Goal: Task Accomplishment & Management: Use online tool/utility

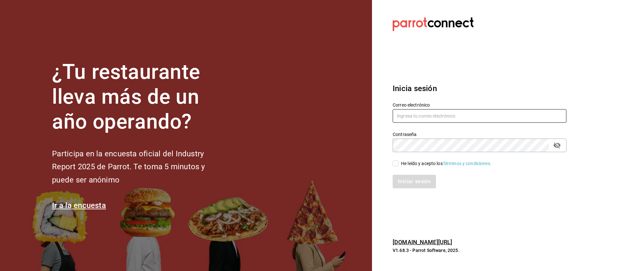
type input "administracion@lapomadosa.mx"
click at [398, 165] on input "He leído y acepto los Términos y condiciones." at bounding box center [396, 163] width 6 height 6
checkbox input "true"
click at [408, 179] on button "Iniciar sesión" at bounding box center [415, 182] width 44 height 14
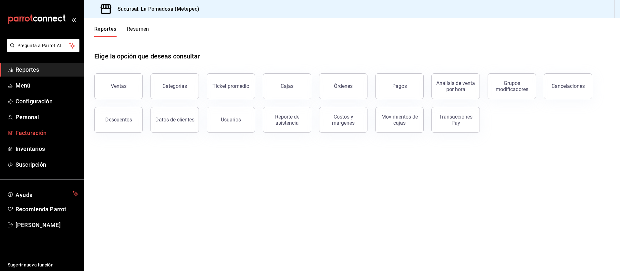
click at [30, 133] on span "Facturación" at bounding box center [46, 133] width 63 height 9
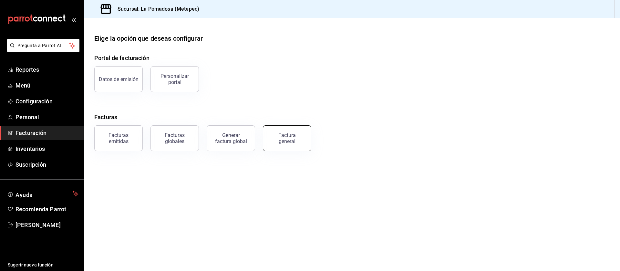
click at [287, 142] on div "Factura general" at bounding box center [287, 138] width 32 height 12
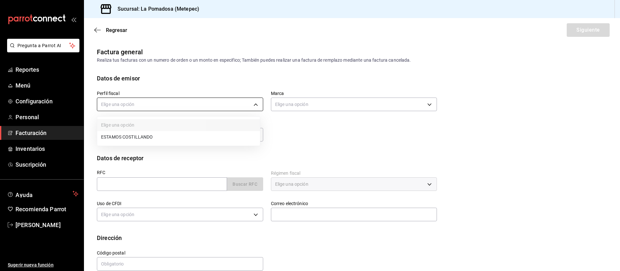
click at [168, 106] on body "Pregunta a Parrot AI Reportes Menú Configuración Personal Facturación Inventari…" at bounding box center [310, 135] width 620 height 271
click at [154, 136] on li "ESTAMOS COSTILLANDO" at bounding box center [178, 137] width 163 height 12
type input "9c95efd0-4355-4663-b954-ca9e391fa437"
type input "26770a04-f713-4e61-b01c-a965f3f43d2a"
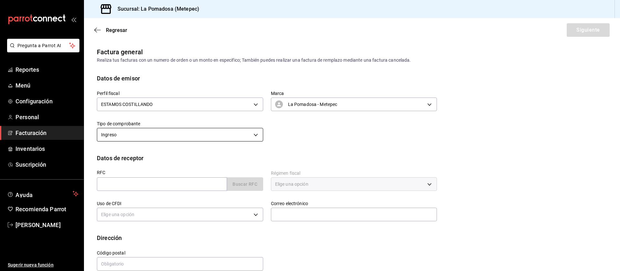
click at [172, 132] on body "Pregunta a Parrot AI Reportes Menú Configuración Personal Facturación Inventari…" at bounding box center [310, 135] width 620 height 271
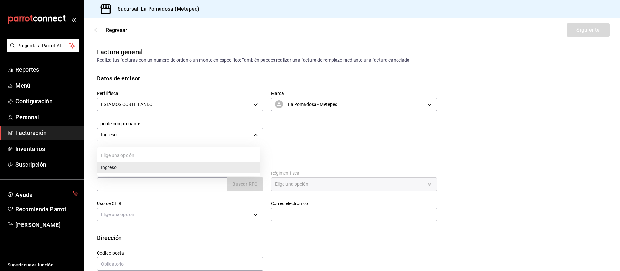
click at [293, 129] on div at bounding box center [310, 135] width 620 height 271
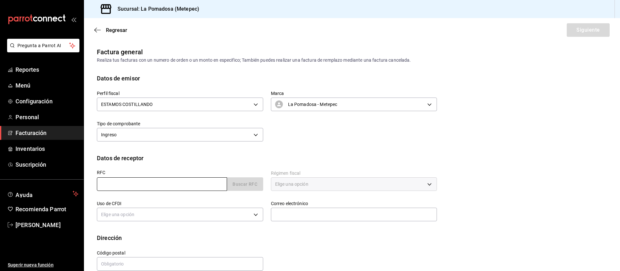
click at [142, 181] on input "text" at bounding box center [162, 184] width 130 height 14
paste input "VADJ860507KZ9"
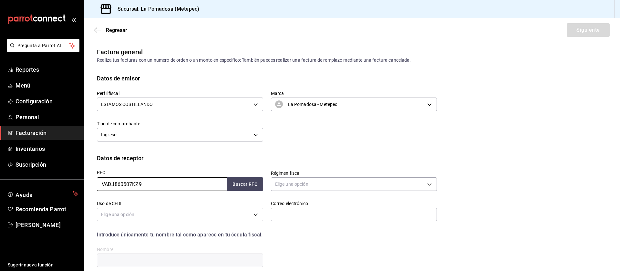
scroll to position [56, 0]
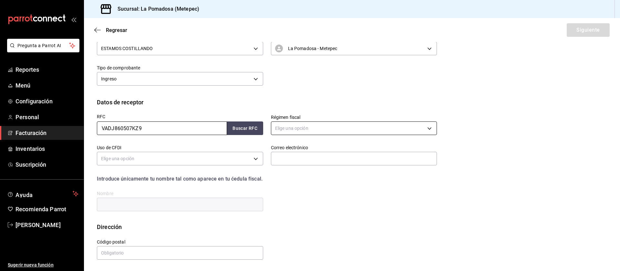
type input "VADJ860507KZ9"
click at [320, 130] on body "Pregunta a Parrot AI Reportes Menú Configuración Personal Facturación Inventari…" at bounding box center [310, 135] width 620 height 271
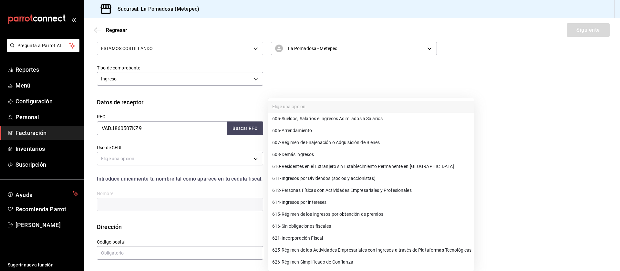
click at [366, 188] on span "612 - Personas Físicas con Actividades Empresariales y Profesionales" at bounding box center [341, 190] width 139 height 7
type input "612"
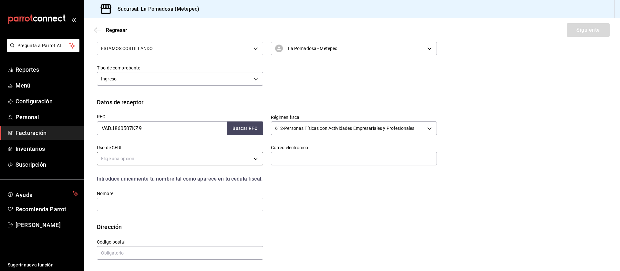
click at [142, 156] on body "Pregunta a Parrot AI Reportes Menú Configuración Personal Facturación Inventari…" at bounding box center [310, 135] width 620 height 271
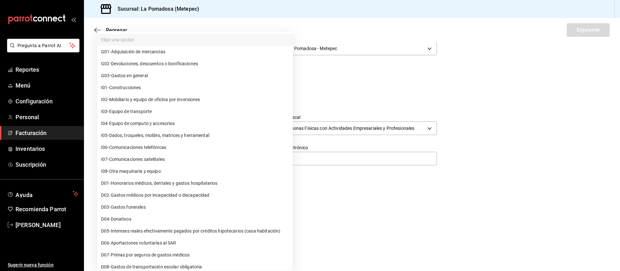
scroll to position [16, 0]
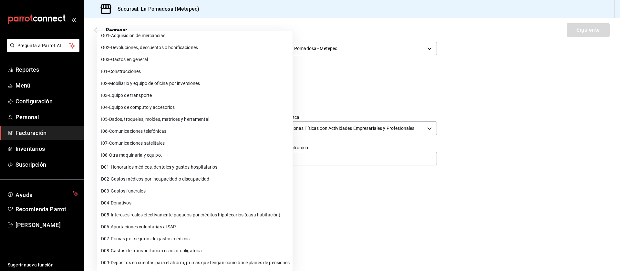
click at [133, 60] on span "G03 - Gastos en general" at bounding box center [124, 59] width 47 height 7
type input "G03"
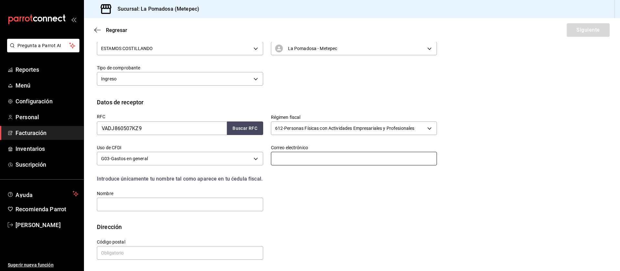
click at [303, 160] on input "text" at bounding box center [354, 159] width 166 height 14
paste input "[EMAIL_ADDRESS][DOMAIN_NAME]"
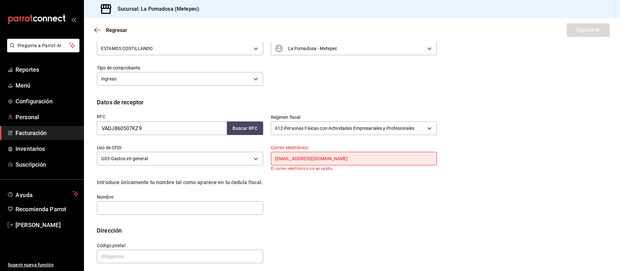
click at [356, 159] on input "[EMAIL_ADDRESS][DOMAIN_NAME]" at bounding box center [354, 159] width 166 height 14
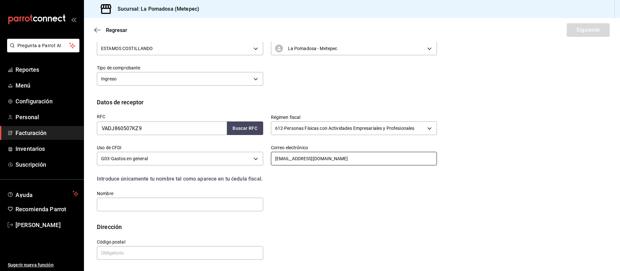
type input "[EMAIL_ADDRESS][DOMAIN_NAME]"
paste input "[PERSON_NAME] DIA"
type input "[PERSON_NAME]"
click at [158, 246] on input "text" at bounding box center [180, 253] width 166 height 14
click at [140, 253] on input "text" at bounding box center [180, 253] width 166 height 14
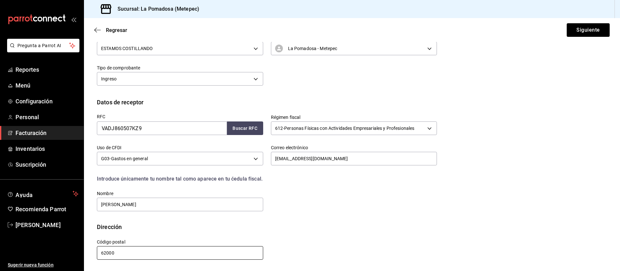
type input "62000"
click at [589, 27] on button "Siguiente" at bounding box center [588, 30] width 43 height 14
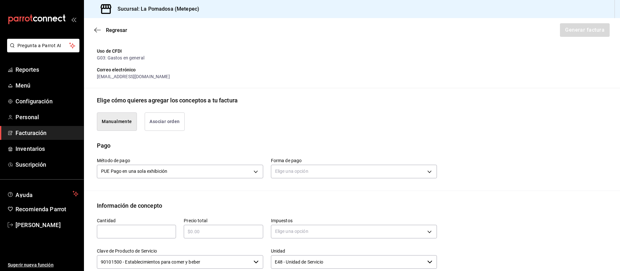
scroll to position [106, 0]
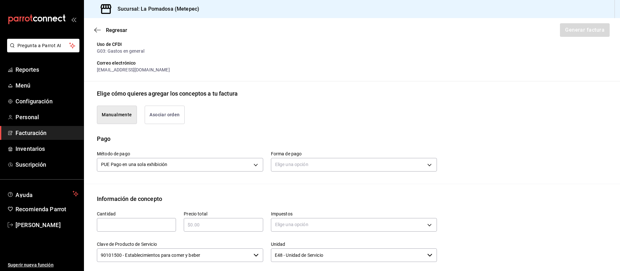
click at [170, 111] on button "Asociar orden" at bounding box center [165, 115] width 40 height 18
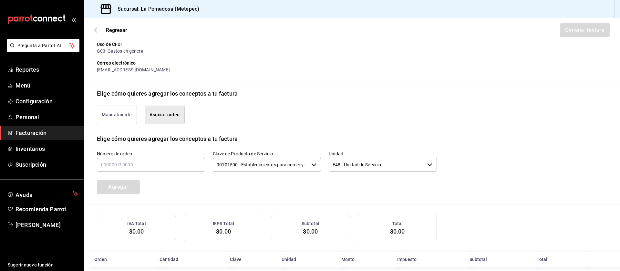
scroll to position [115, 0]
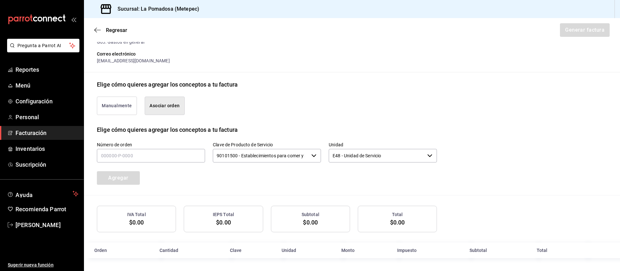
type button "associate"
click at [128, 154] on input "text" at bounding box center [151, 156] width 108 height 14
type input "100825-P-0003"
click at [124, 178] on button "Agregar" at bounding box center [118, 178] width 43 height 14
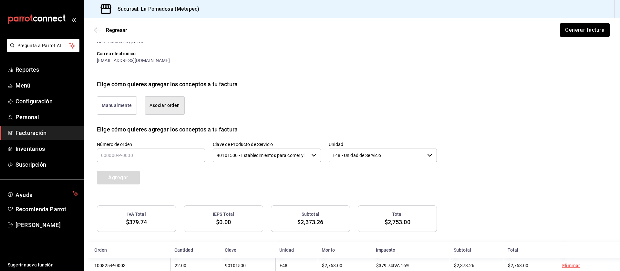
scroll to position [131, 0]
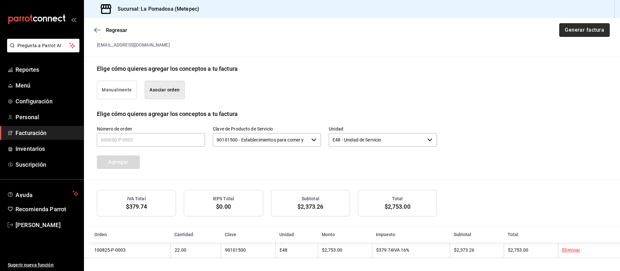
click at [580, 26] on button "Generar factura" at bounding box center [584, 30] width 50 height 14
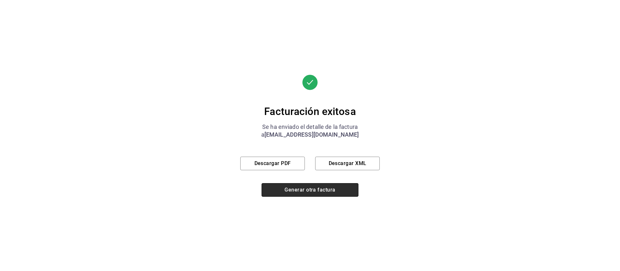
click at [293, 186] on button "Generar otra factura" at bounding box center [310, 190] width 97 height 14
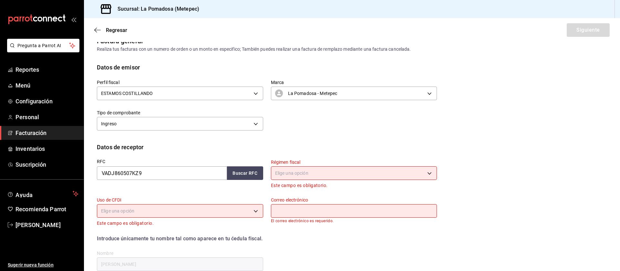
click at [35, 132] on span "Facturación" at bounding box center [46, 133] width 63 height 9
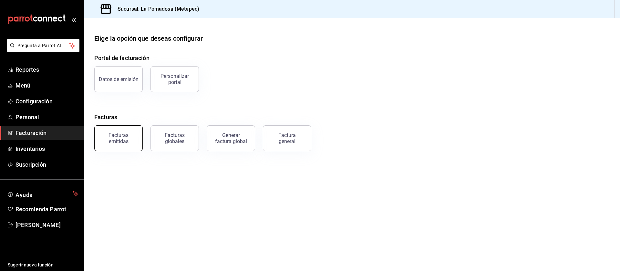
click at [113, 138] on div "Facturas emitidas" at bounding box center [118, 138] width 40 height 12
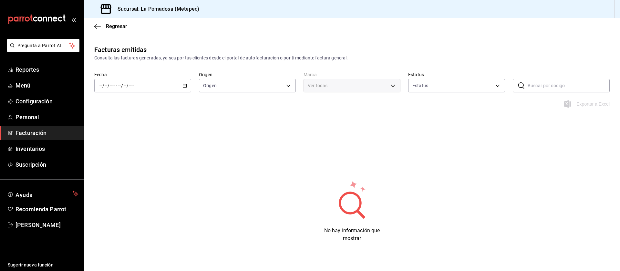
type input "ORDER_INVOICE,GENERAL_INVOICE"
type input "ACTIVE,PENDING_CANCELLATION,CANCELLED,PRE_CANCELLED"
type input "26770a04-f713-4e61-b01c-a965f3f43d2a"
click at [183, 89] on div "/ / - / /" at bounding box center [142, 86] width 97 height 14
click at [128, 103] on span "Hoy" at bounding box center [125, 105] width 50 height 7
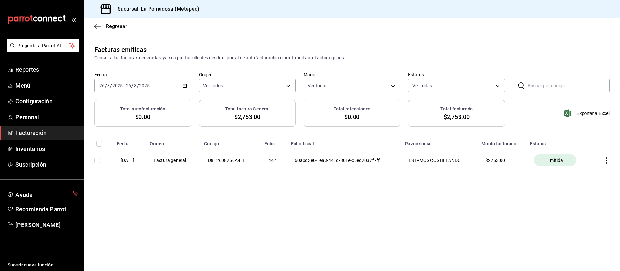
click at [95, 162] on input "checkbox" at bounding box center [97, 161] width 6 height 6
checkbox input "true"
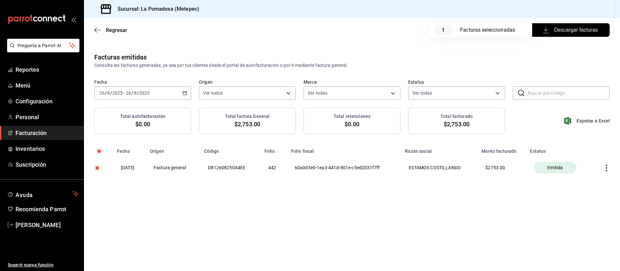
click at [568, 30] on span "Descargar facturas" at bounding box center [571, 30] width 54 height 8
click at [294, 221] on main "Regresar 1 Facturas seleccionadas Descargar facturas Facturas emitidas Consulta…" at bounding box center [352, 144] width 536 height 253
click at [37, 68] on span "Reportes" at bounding box center [46, 69] width 63 height 9
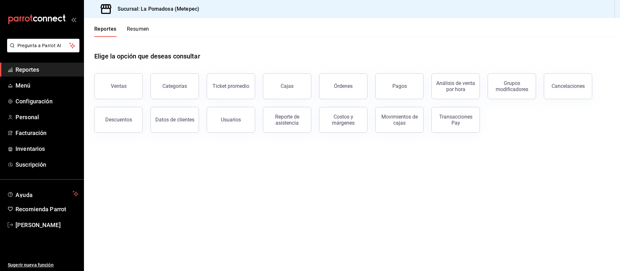
click at [25, 72] on span "Reportes" at bounding box center [46, 69] width 63 height 9
click at [337, 92] on button "Órdenes" at bounding box center [343, 86] width 48 height 26
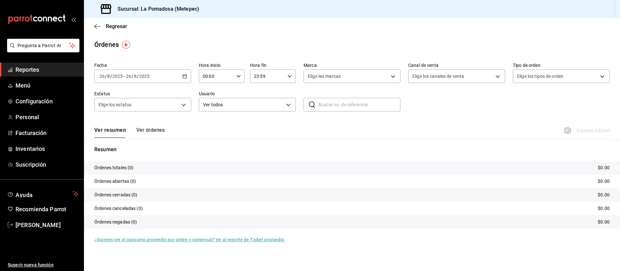
click at [184, 75] on icon "button" at bounding box center [184, 76] width 5 height 5
click at [124, 166] on span "Rango de fechas" at bounding box center [125, 168] width 50 height 7
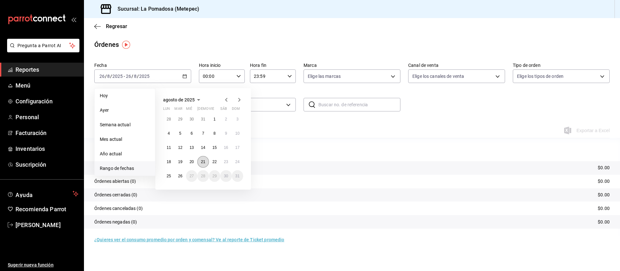
click at [207, 160] on button "21" at bounding box center [202, 162] width 11 height 12
click at [236, 160] on abbr "24" at bounding box center [237, 161] width 4 height 5
click at [204, 160] on abbr "21" at bounding box center [203, 161] width 4 height 5
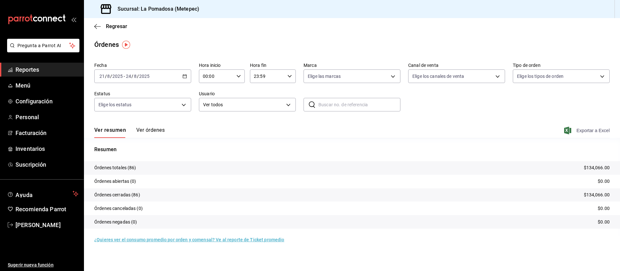
click at [595, 129] on span "Exportar a Excel" at bounding box center [587, 131] width 44 height 8
click at [43, 65] on span "Reportes" at bounding box center [46, 69] width 63 height 9
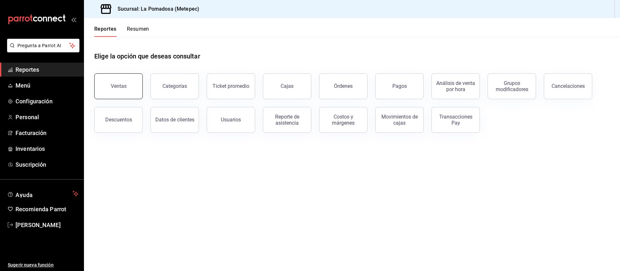
click at [106, 85] on button "Ventas" at bounding box center [118, 86] width 48 height 26
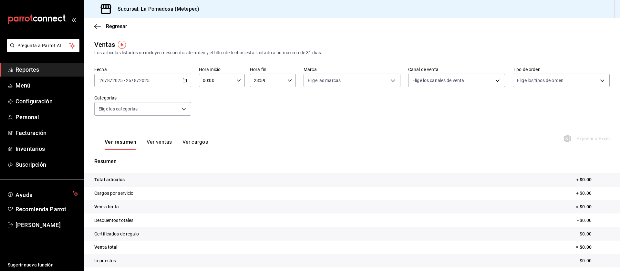
click at [184, 81] on icon "button" at bounding box center [184, 80] width 5 height 5
click at [120, 159] on span "Rango de fechas" at bounding box center [125, 158] width 50 height 7
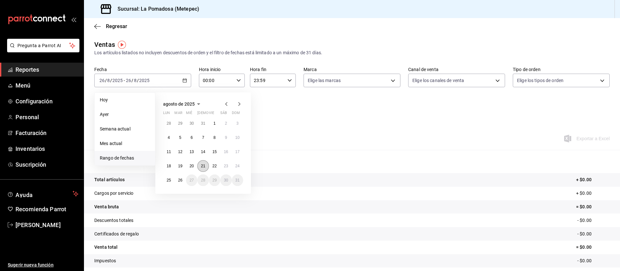
click at [201, 165] on abbr "21" at bounding box center [203, 166] width 4 height 5
click at [238, 169] on button "24" at bounding box center [237, 166] width 11 height 12
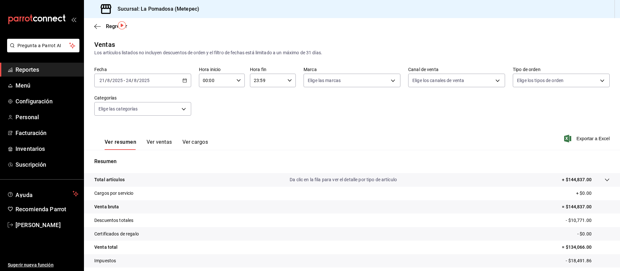
scroll to position [28, 0]
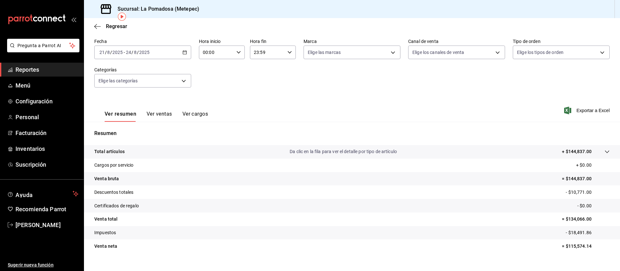
click at [574, 179] on p "= $144,837.00" at bounding box center [586, 178] width 48 height 7
copy p "144,837.00"
click at [570, 190] on p "- $10,771.00" at bounding box center [588, 192] width 44 height 7
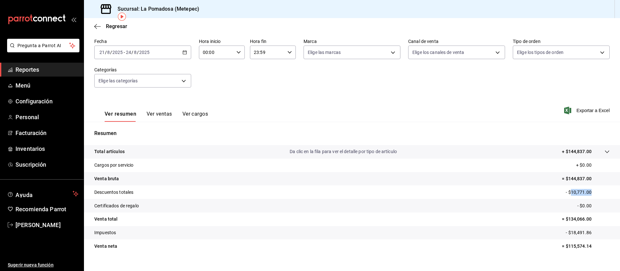
click at [570, 190] on p "- $10,771.00" at bounding box center [588, 192] width 44 height 7
copy p "10,771.00"
